Goal: Task Accomplishment & Management: Manage account settings

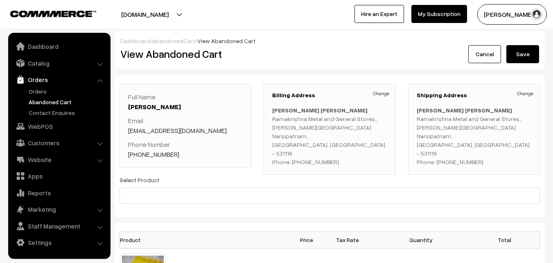
click at [41, 89] on link "Orders" at bounding box center [67, 91] width 81 height 9
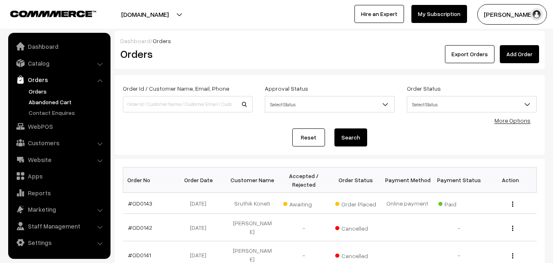
click at [52, 102] on link "Abandoned Cart" at bounding box center [67, 101] width 81 height 9
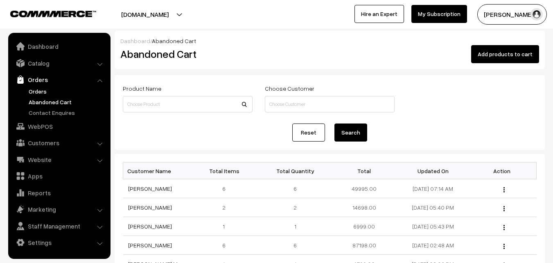
click at [39, 92] on link "Orders" at bounding box center [67, 91] width 81 height 9
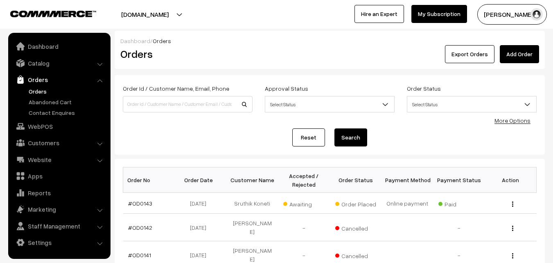
click at [137, 204] on link "#OD0143" at bounding box center [140, 202] width 24 height 7
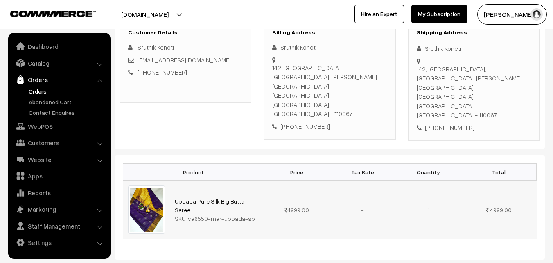
scroll to position [118, 0]
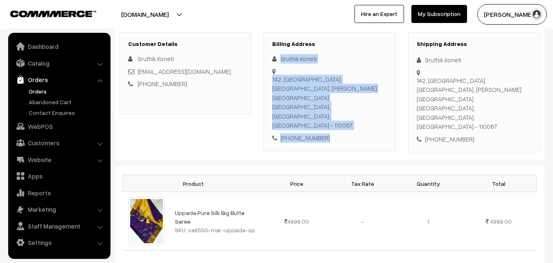
drag, startPoint x: 281, startPoint y: 60, endPoint x: 338, endPoint y: 108, distance: 75.0
click at [338, 108] on div "Sruthik Koneti 142, Sutlej Hostel, Near Ganga Dhaba, Jawaharlal Nehru Universit…" at bounding box center [329, 98] width 115 height 88
copy div "Sruthik Koneti 142, Sutlej Hostel, Near Ganga Dhaba, Jawaharlal Nehru Universit…"
drag, startPoint x: 188, startPoint y: 198, endPoint x: 253, endPoint y: 198, distance: 65.1
click at [253, 225] on div "SKU: va6550-mar-uppada-sp" at bounding box center [217, 229] width 84 height 9
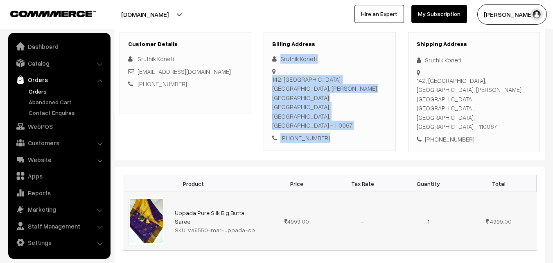
copy div "va6550-mar-uppada-sp"
click at [43, 60] on link "Catalog" at bounding box center [58, 63] width 97 height 15
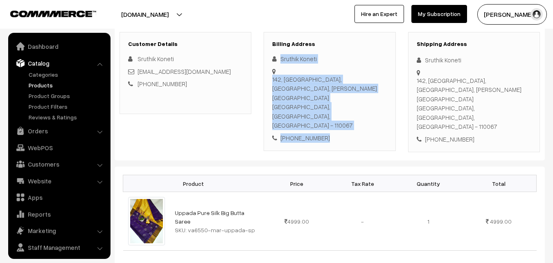
click at [43, 81] on link "Products" at bounding box center [67, 85] width 81 height 9
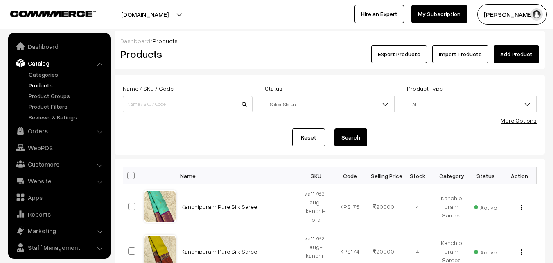
scroll to position [20, 0]
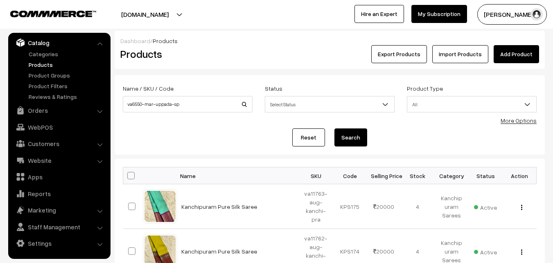
type input "va6550-mar-uppada-sp"
click at [349, 140] on button "Search" at bounding box center [351, 137] width 33 height 18
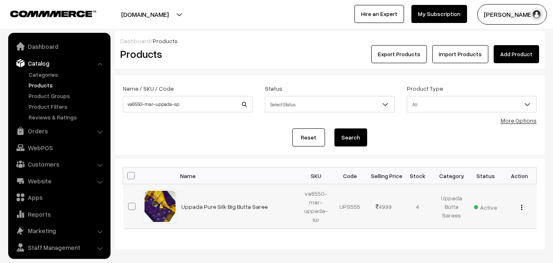
scroll to position [20, 0]
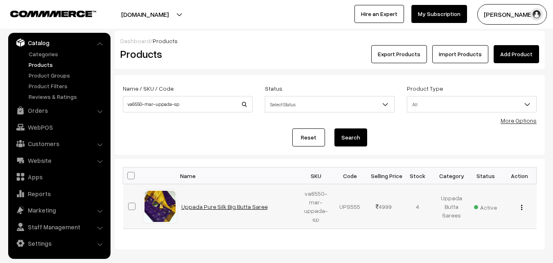
click at [226, 206] on link "Uppada Pure Silk Big Butta Saree" at bounding box center [224, 206] width 86 height 7
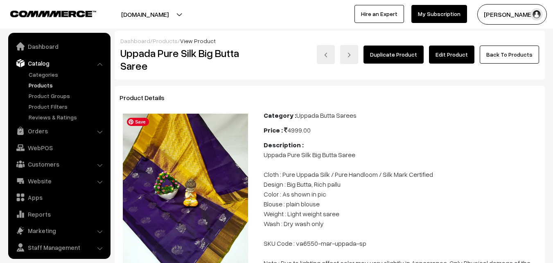
scroll to position [20, 0]
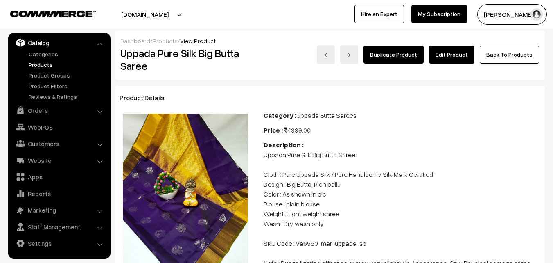
click at [449, 49] on link "Edit Product" at bounding box center [451, 54] width 45 height 18
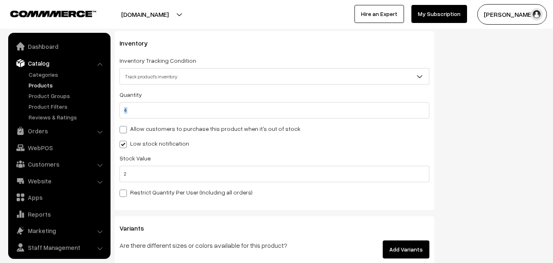
scroll to position [20, 0]
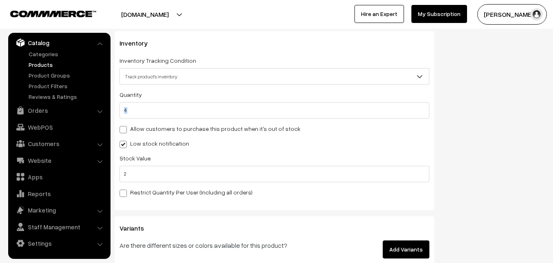
click at [126, 112] on div "Quantity 4 Adjust Quantity Adjust Set 0 2" at bounding box center [275, 142] width 310 height 107
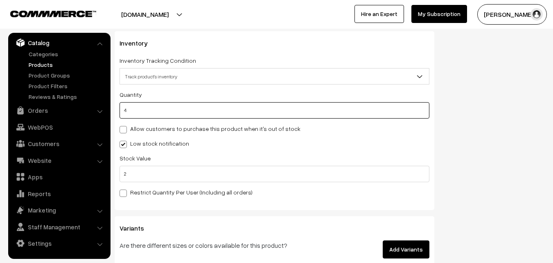
click at [125, 110] on input "4" at bounding box center [275, 110] width 310 height 16
type input "0"
type input "4"
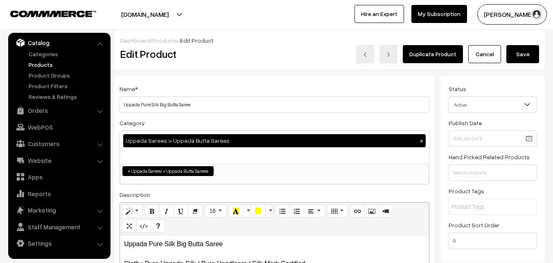
scroll to position [0, 0]
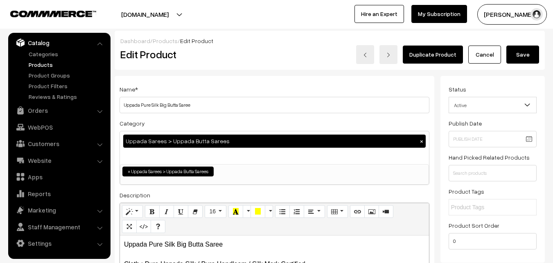
type input "0"
click at [525, 57] on button "Save" at bounding box center [523, 54] width 33 height 18
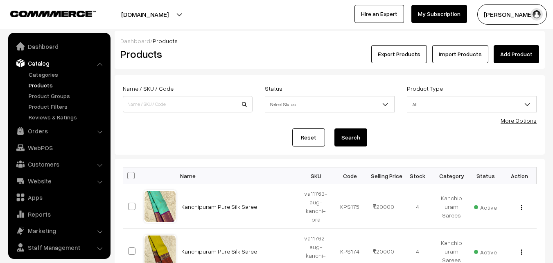
scroll to position [20, 0]
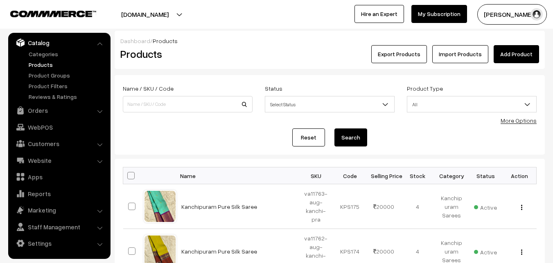
click at [42, 63] on link "Products" at bounding box center [67, 64] width 81 height 9
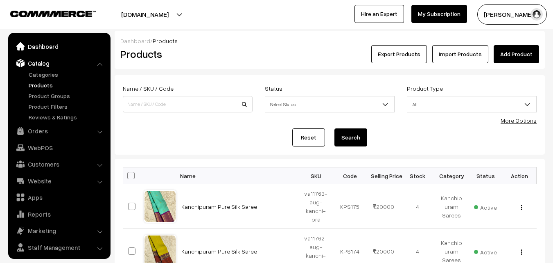
click at [38, 49] on link "Dashboard" at bounding box center [58, 46] width 97 height 15
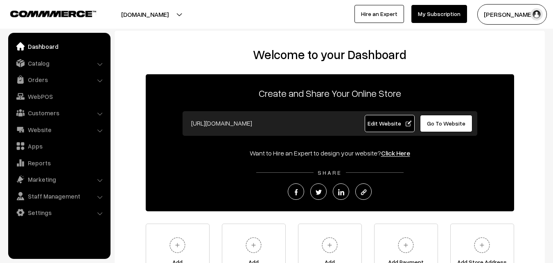
click at [36, 80] on link "Orders" at bounding box center [58, 79] width 97 height 15
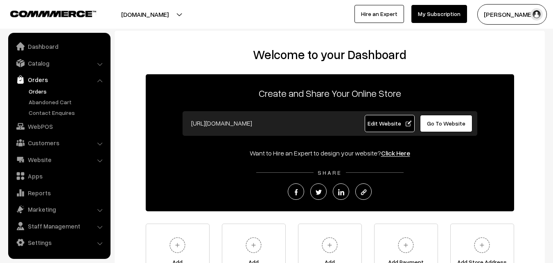
click at [37, 91] on link "Orders" at bounding box center [67, 91] width 81 height 9
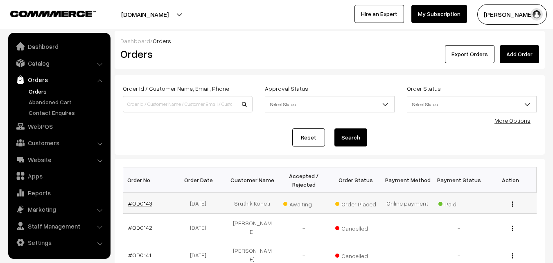
click at [147, 202] on link "#OD0143" at bounding box center [140, 202] width 24 height 7
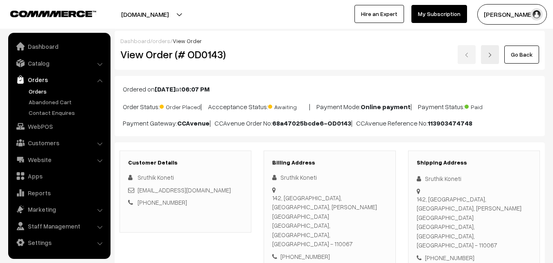
click at [38, 89] on link "Orders" at bounding box center [67, 91] width 81 height 9
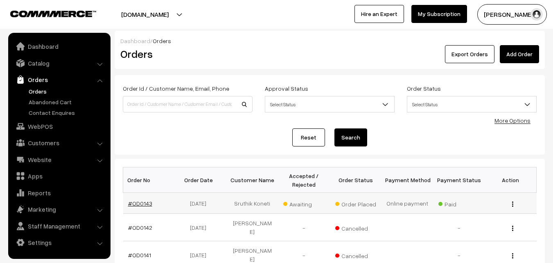
click at [133, 201] on link "#OD0143" at bounding box center [140, 202] width 24 height 7
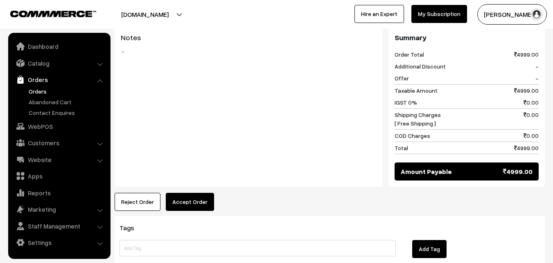
scroll to position [369, 0]
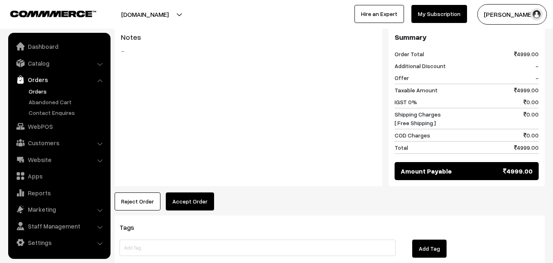
click at [187, 192] on button "Accept Order" at bounding box center [190, 201] width 48 height 18
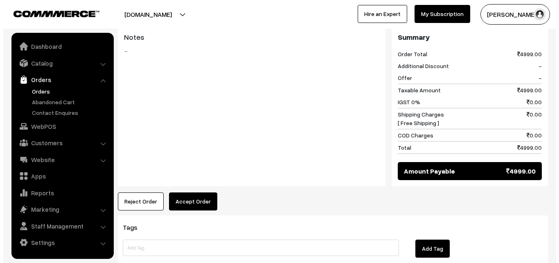
scroll to position [369, 0]
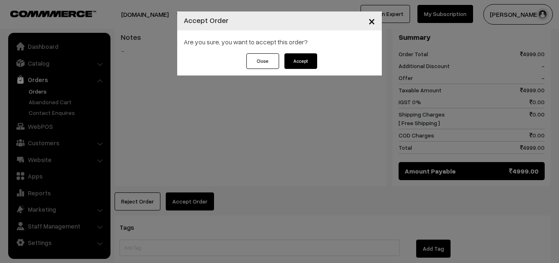
click at [306, 64] on button "Accept" at bounding box center [301, 61] width 33 height 16
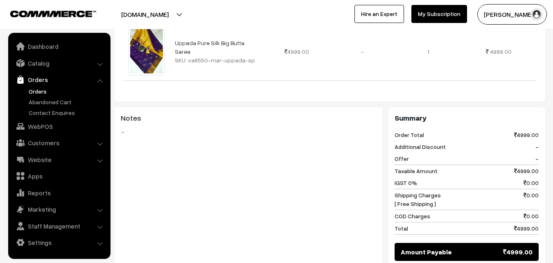
scroll to position [369, 0]
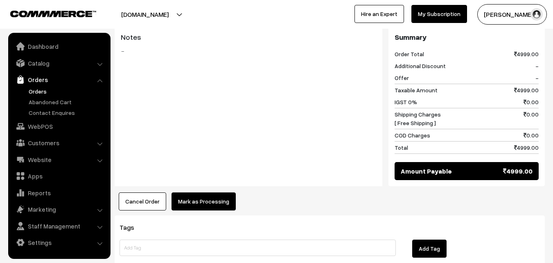
click at [209, 192] on button "Mark as Processing" at bounding box center [204, 201] width 64 height 18
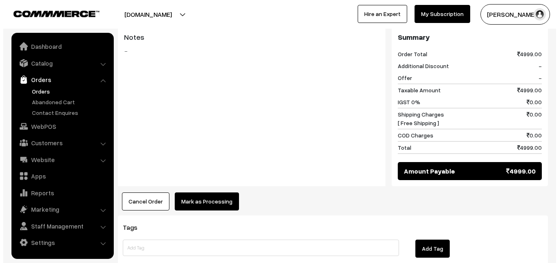
scroll to position [369, 0]
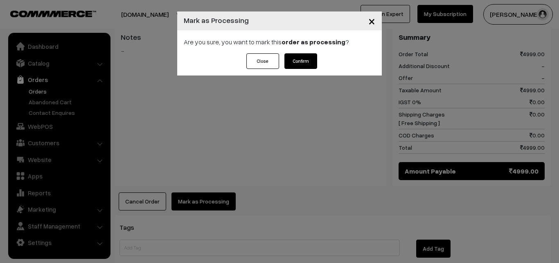
click at [309, 59] on button "Confirm" at bounding box center [301, 61] width 33 height 16
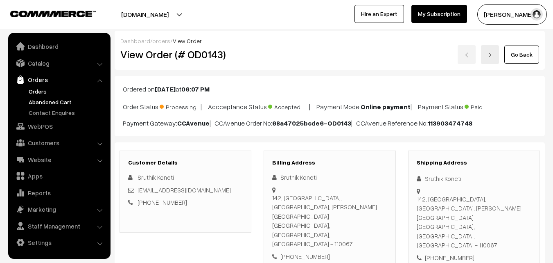
click at [48, 102] on link "Abandoned Cart" at bounding box center [67, 101] width 81 height 9
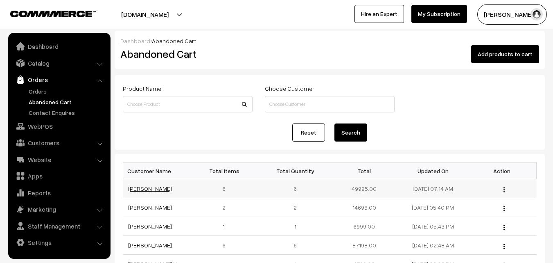
click at [154, 190] on link "[PERSON_NAME]" at bounding box center [150, 188] width 44 height 7
